Goal: Information Seeking & Learning: Stay updated

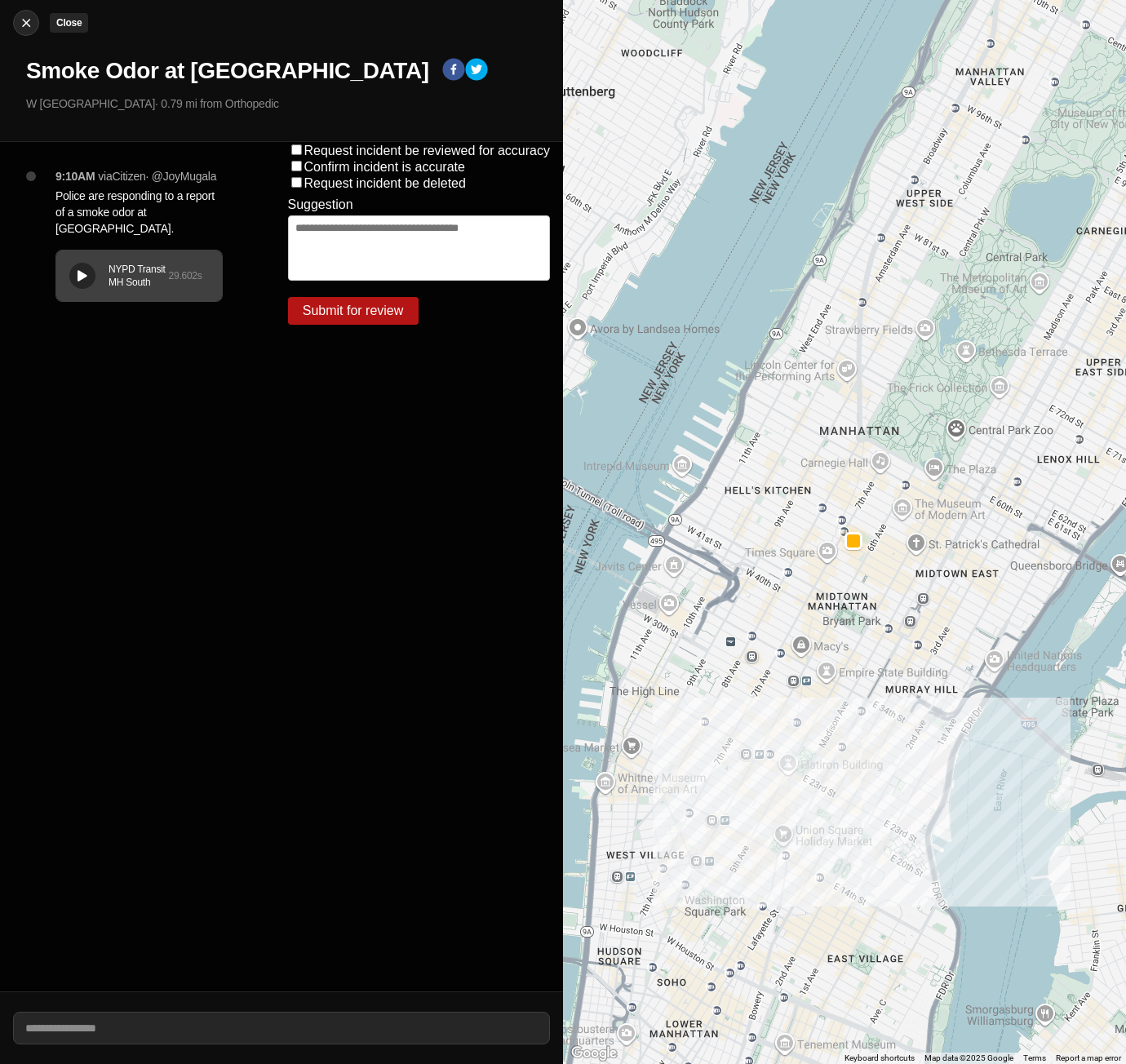
click at [25, 26] on img at bounding box center [26, 22] width 16 height 16
select select "*"
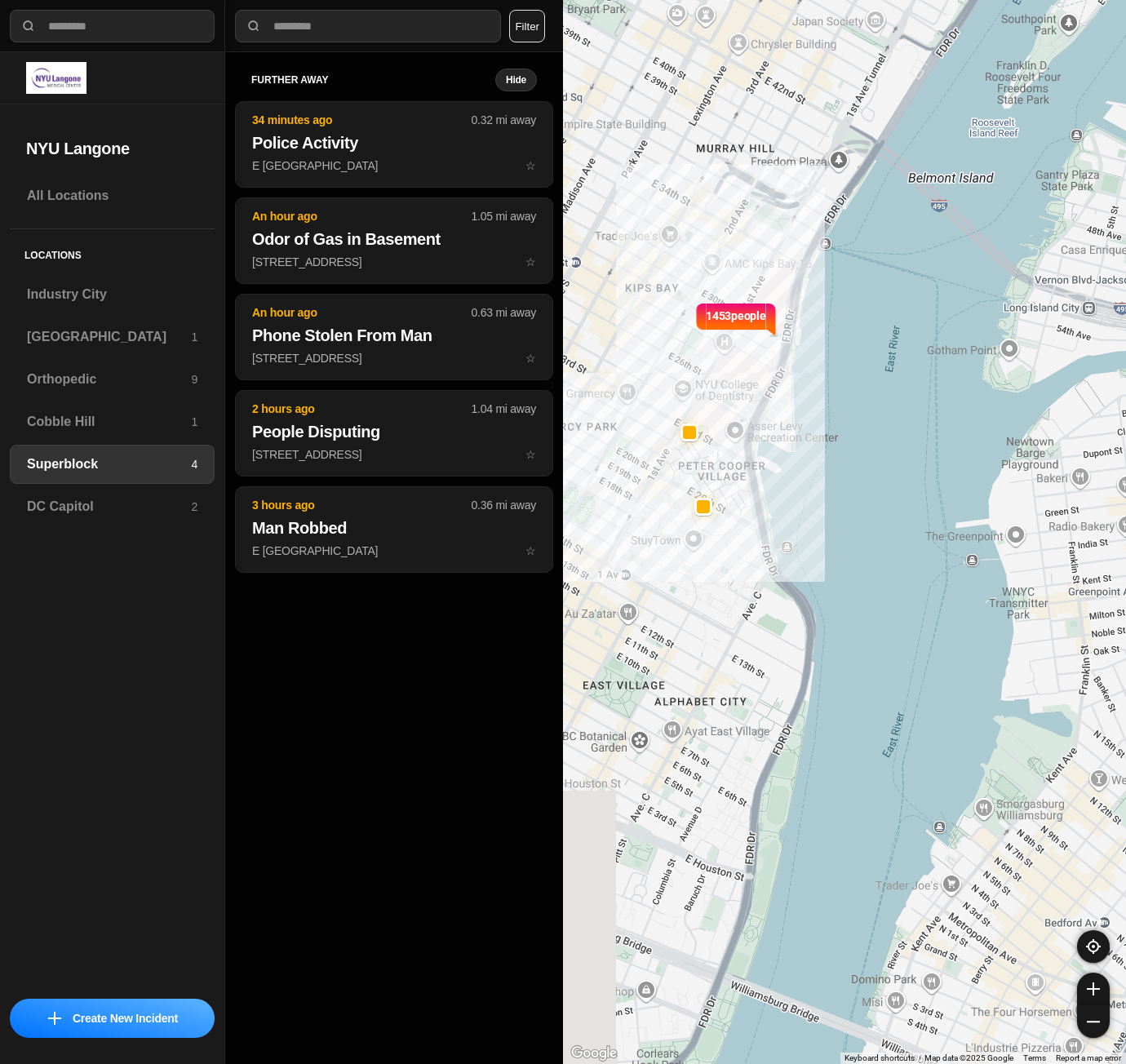
drag, startPoint x: 802, startPoint y: 898, endPoint x: 913, endPoint y: 835, distance: 127.6
click at [913, 835] on div "1453 people" at bounding box center [843, 532] width 563 height 1064
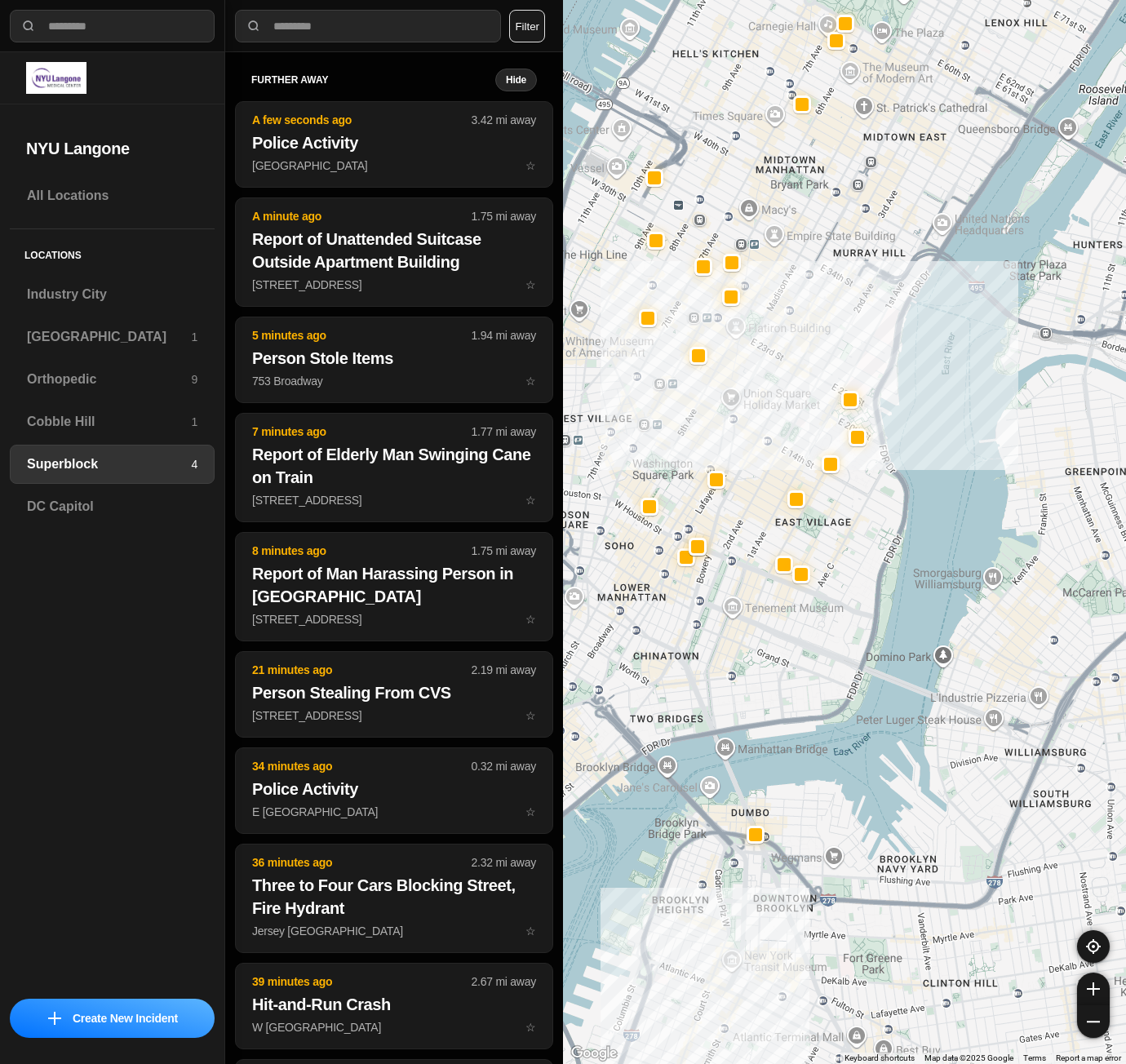
drag, startPoint x: 828, startPoint y: 868, endPoint x: 897, endPoint y: 666, distance: 213.5
click at [897, 666] on div at bounding box center [843, 532] width 563 height 1064
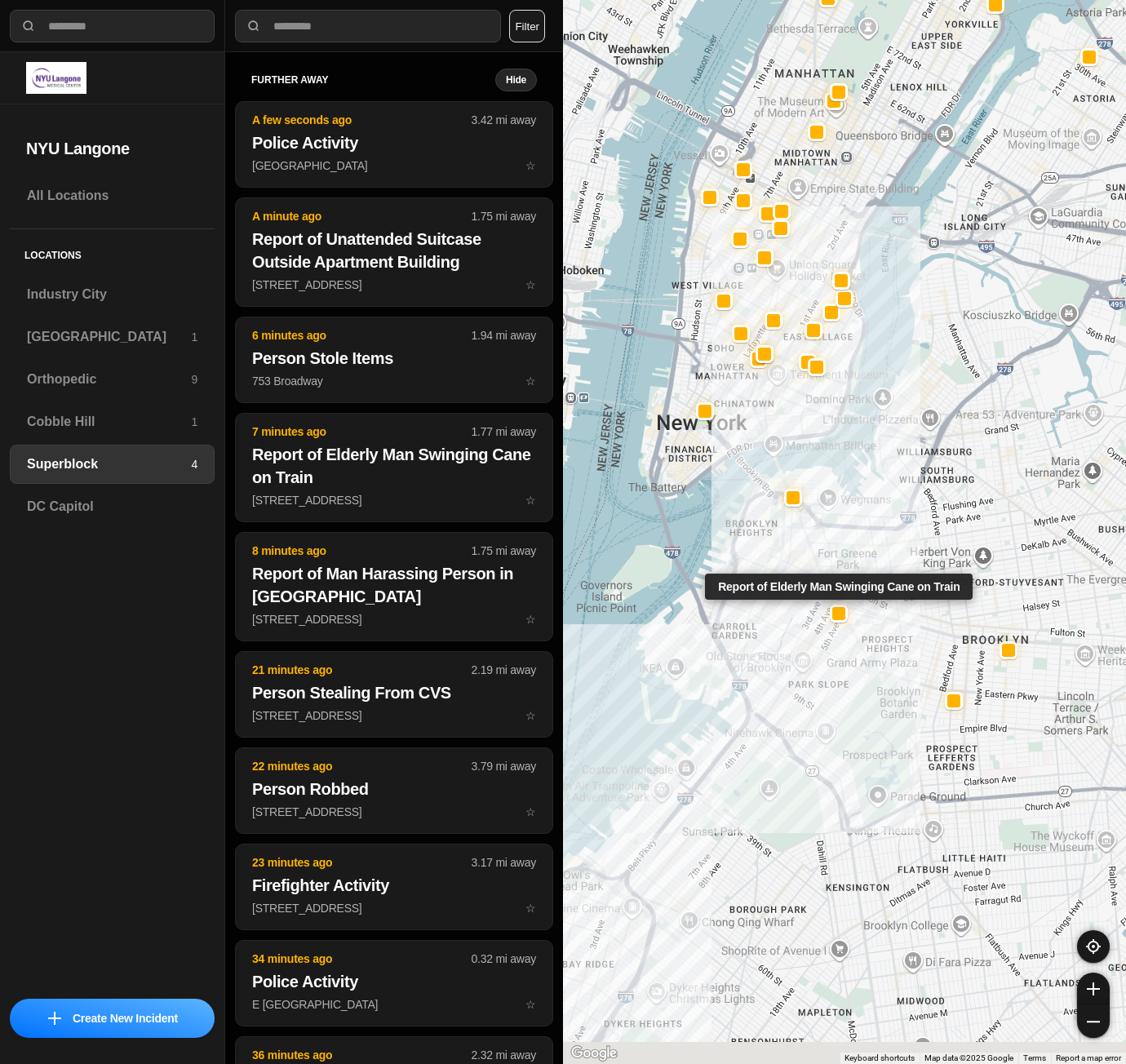
drag, startPoint x: 861, startPoint y: 818, endPoint x: 836, endPoint y: 599, distance: 220.4
click at [836, 605] on div at bounding box center [838, 613] width 18 height 18
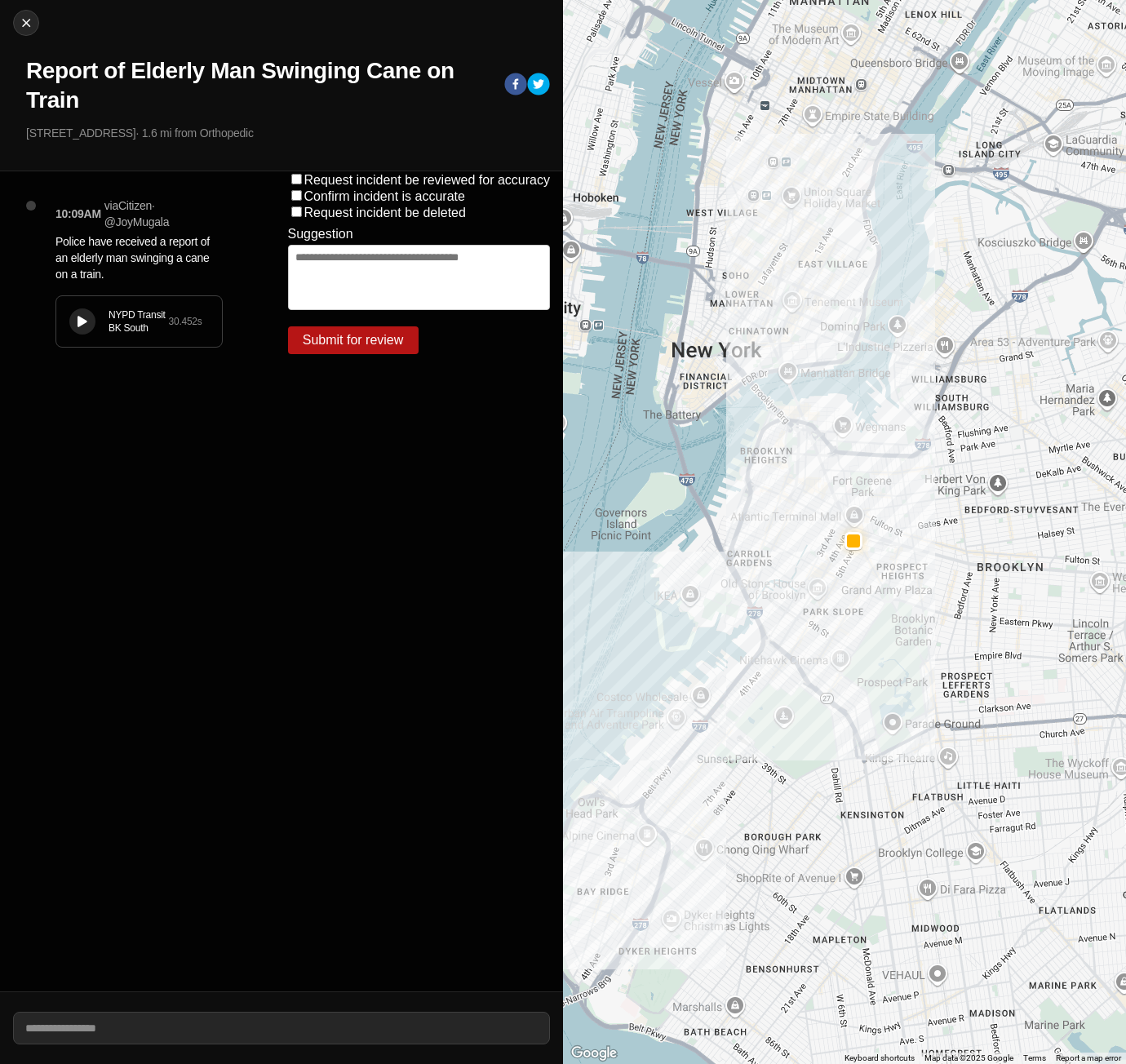
drag, startPoint x: 783, startPoint y: 829, endPoint x: 808, endPoint y: 711, distance: 120.6
click at [808, 711] on div at bounding box center [843, 532] width 563 height 1064
drag, startPoint x: 773, startPoint y: 799, endPoint x: 796, endPoint y: 719, distance: 83.2
click at [796, 719] on div at bounding box center [843, 532] width 563 height 1064
drag, startPoint x: 852, startPoint y: 661, endPoint x: 859, endPoint y: 613, distance: 48.5
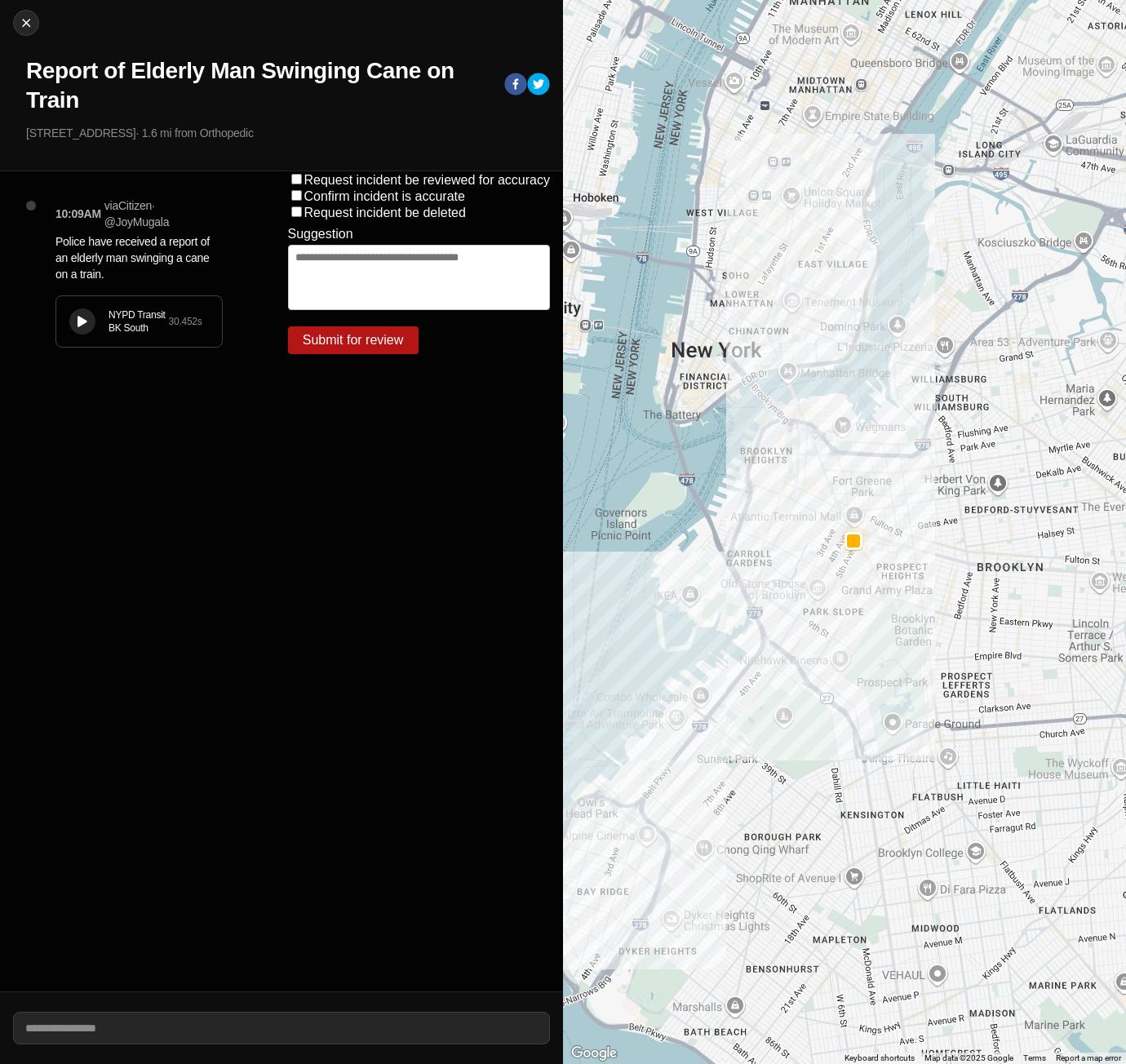
click at [859, 613] on div at bounding box center [843, 532] width 563 height 1064
click at [831, 653] on div at bounding box center [843, 532] width 563 height 1064
click at [20, 25] on img at bounding box center [26, 22] width 16 height 16
select select "*"
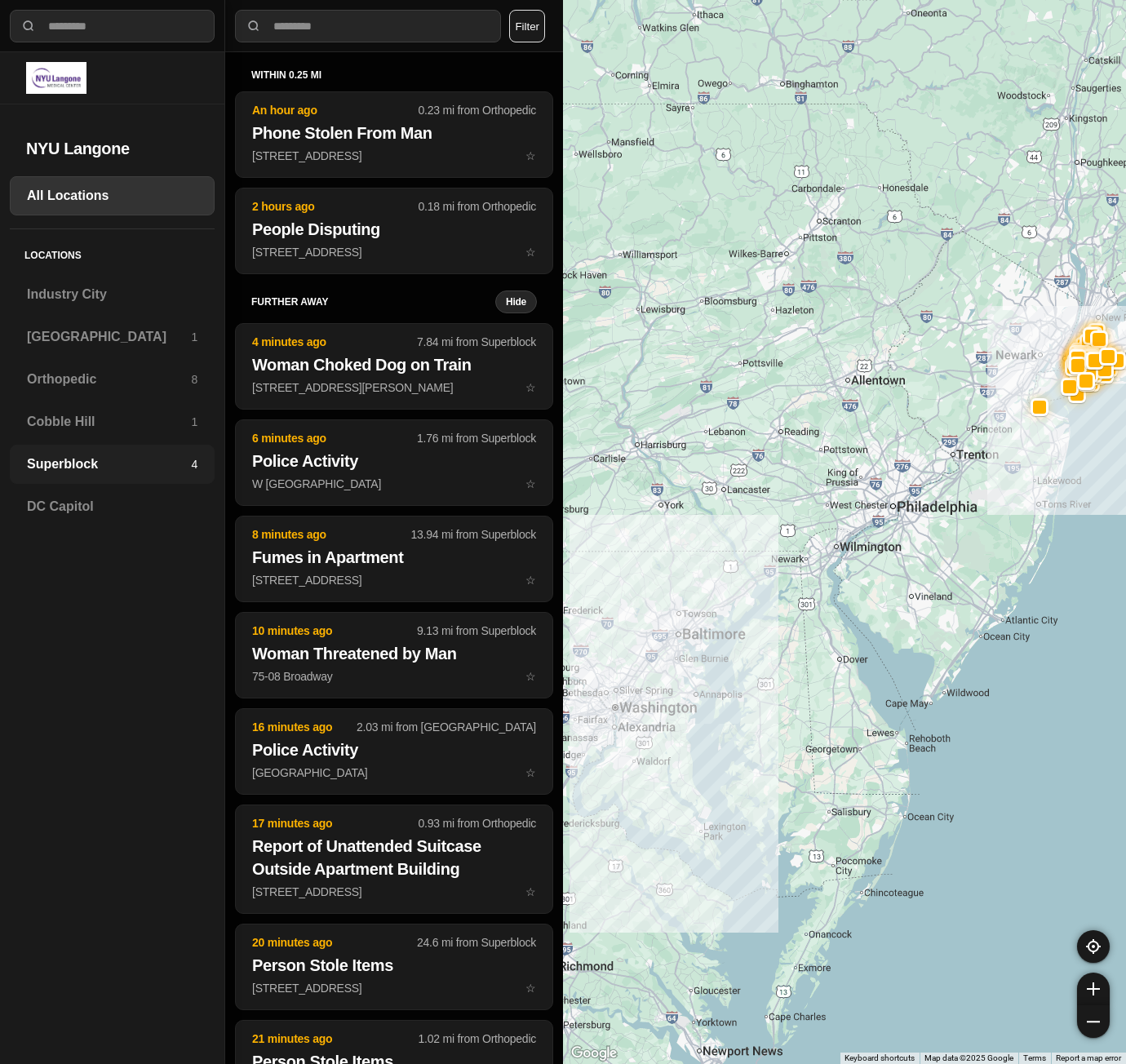
click at [38, 450] on div "Superblock 4" at bounding box center [112, 465] width 205 height 39
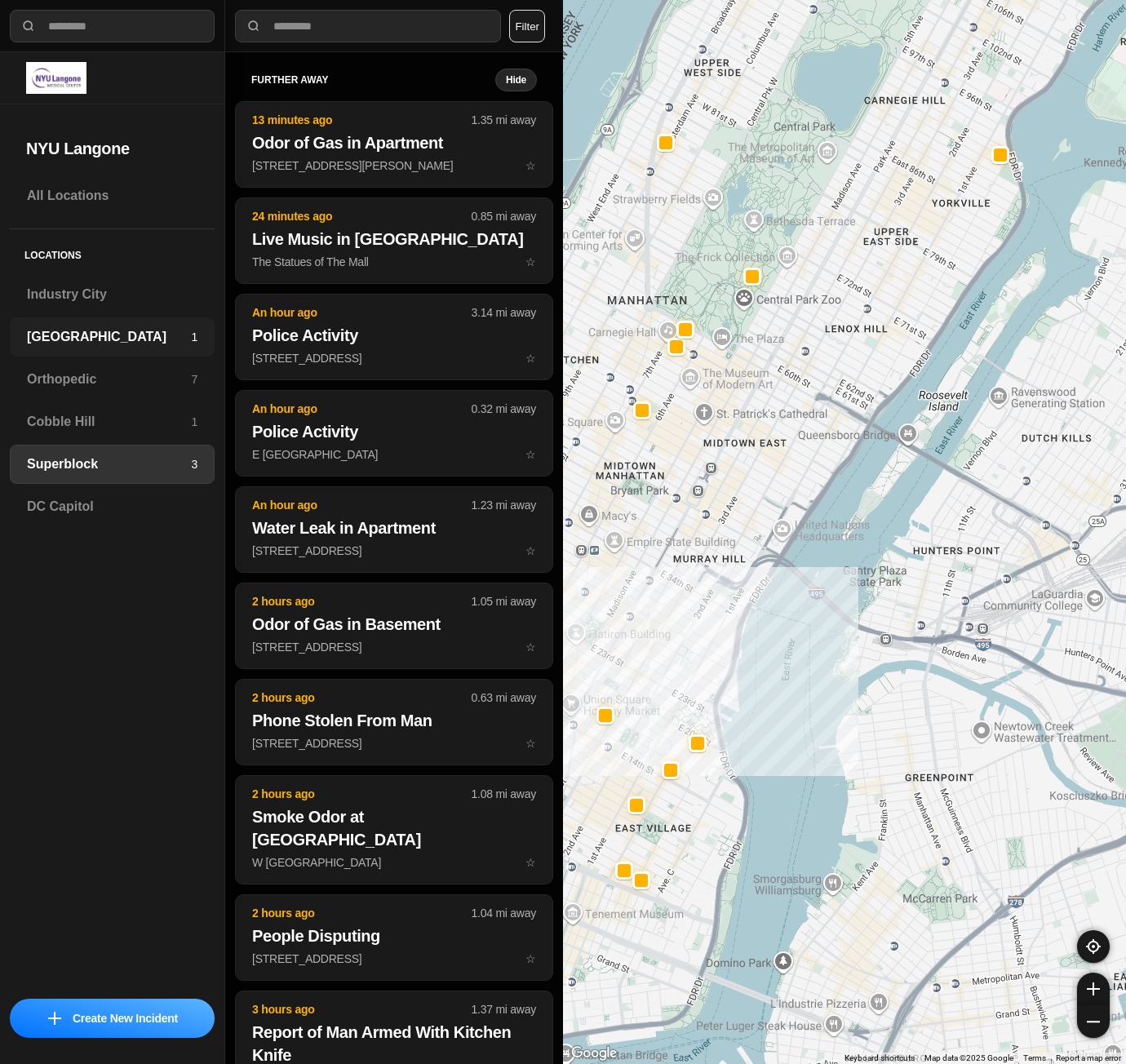
click at [108, 331] on h3 "[GEOGRAPHIC_DATA]" at bounding box center [109, 336] width 164 height 20
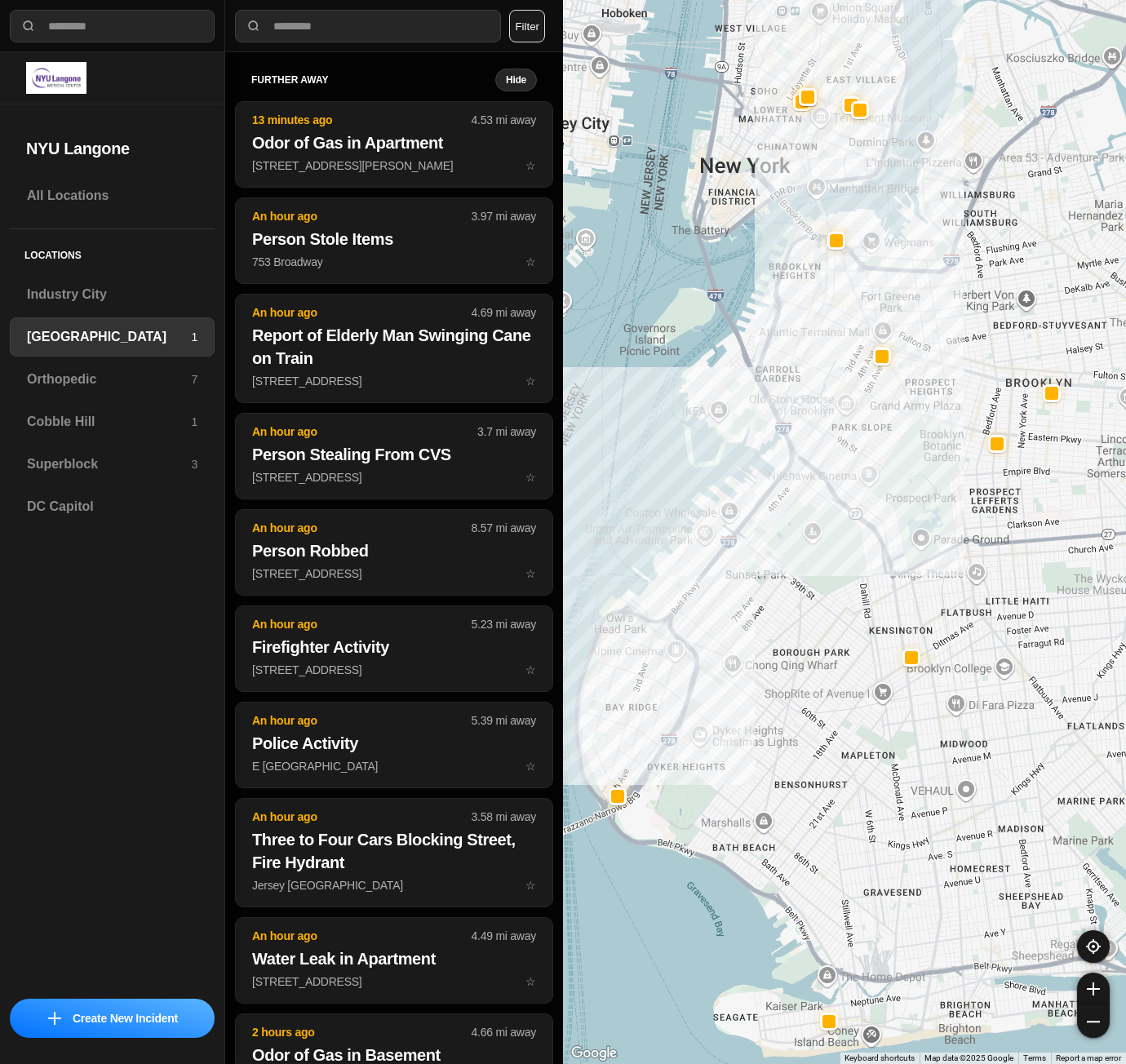
drag, startPoint x: 701, startPoint y: 562, endPoint x: 726, endPoint y: 611, distance: 55.0
click at [726, 611] on div at bounding box center [843, 532] width 563 height 1064
